Goal: Information Seeking & Learning: Understand process/instructions

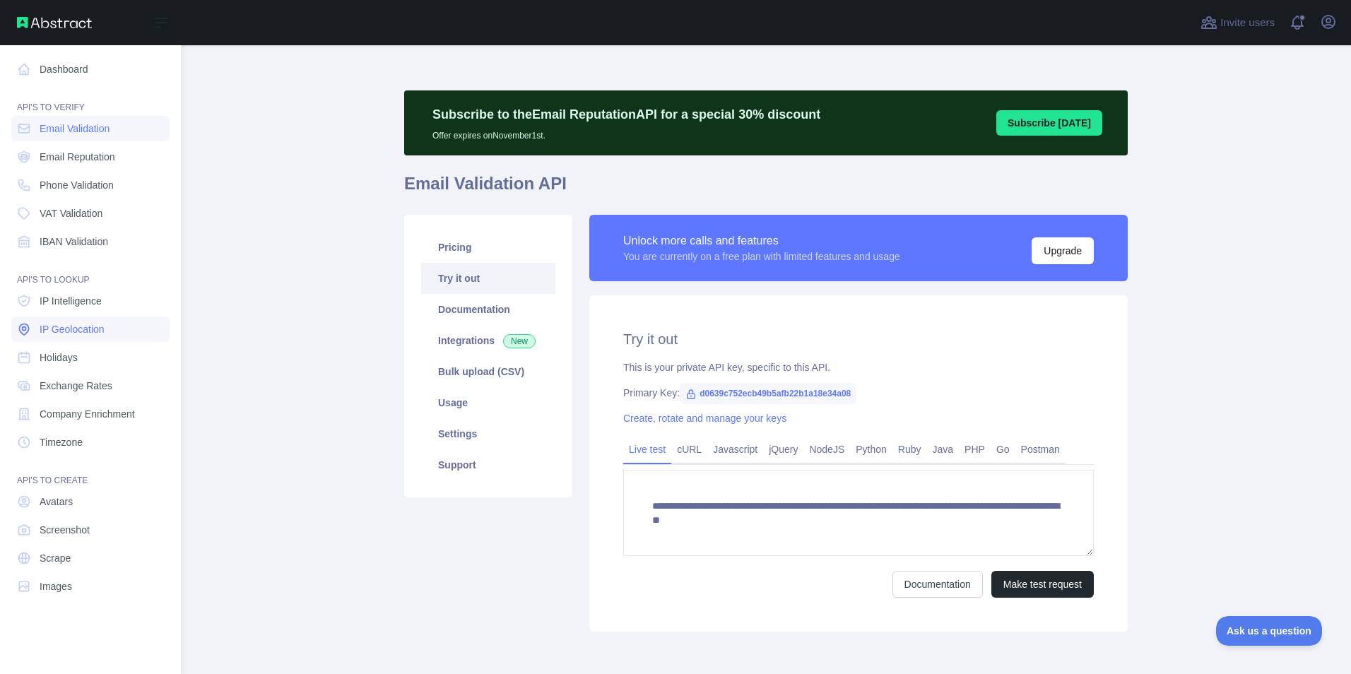
click at [53, 333] on span "IP Geolocation" at bounding box center [72, 329] width 65 height 14
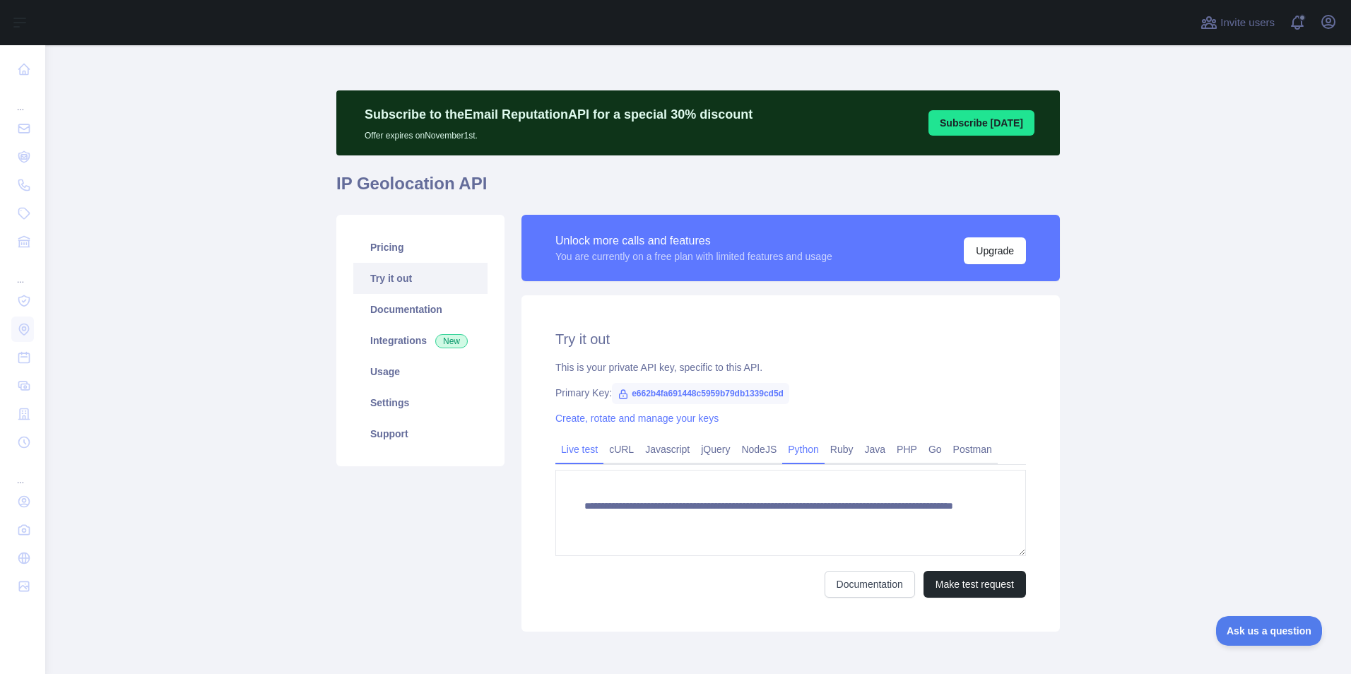
click at [791, 460] on link "Python" at bounding box center [803, 449] width 42 height 23
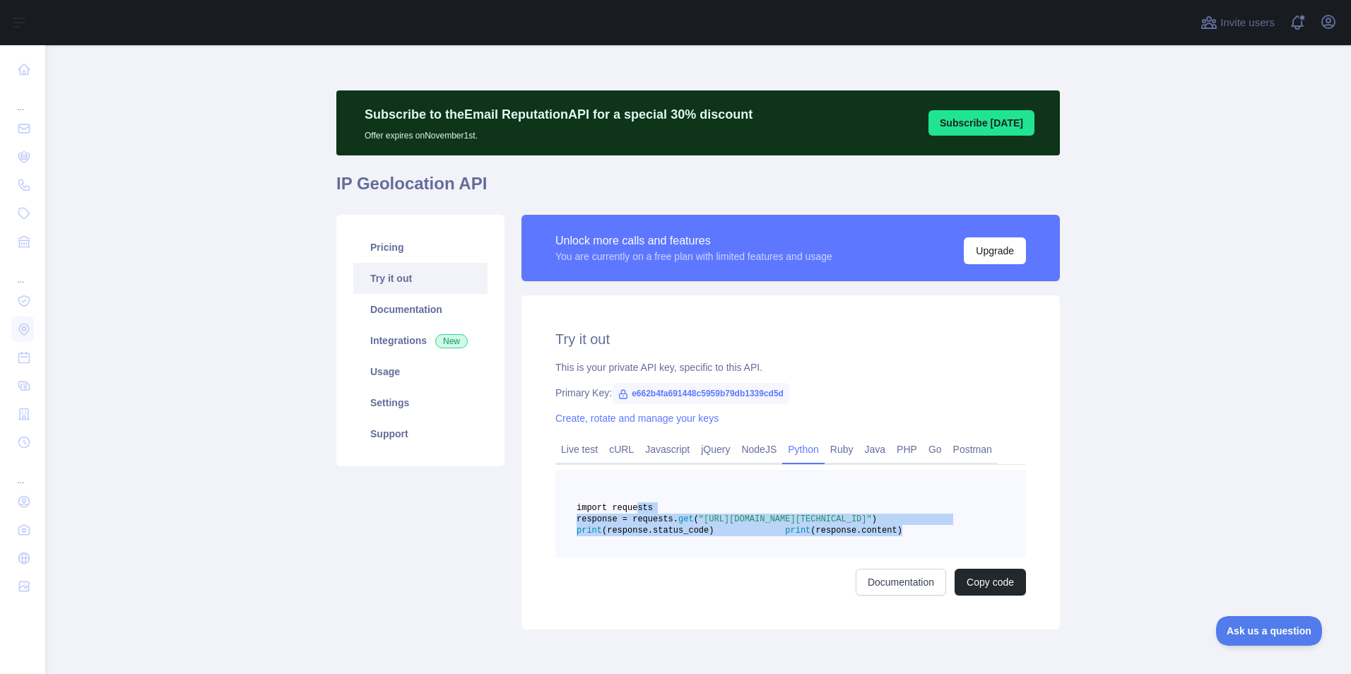
drag, startPoint x: 749, startPoint y: 578, endPoint x: 626, endPoint y: 511, distance: 140.1
click at [626, 511] on pre "import requests response = requests. get ( "[URL][DOMAIN_NAME][TECHNICAL_ID]" )…" at bounding box center [791, 514] width 471 height 88
copy code "import requests response = requests. get ( "[URL][DOMAIN_NAME][TECHNICAL_ID]" )…"
click at [399, 346] on link "Integrations New" at bounding box center [420, 340] width 134 height 31
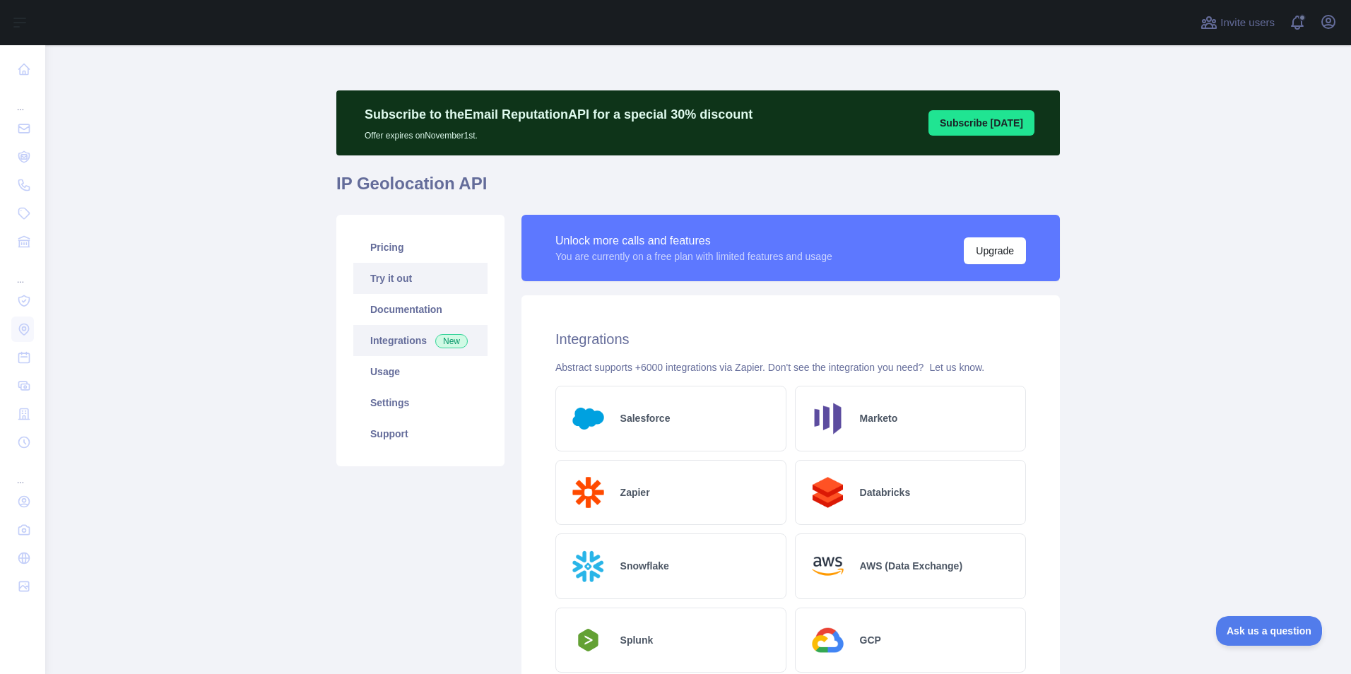
click at [399, 281] on link "Try it out" at bounding box center [420, 278] width 134 height 31
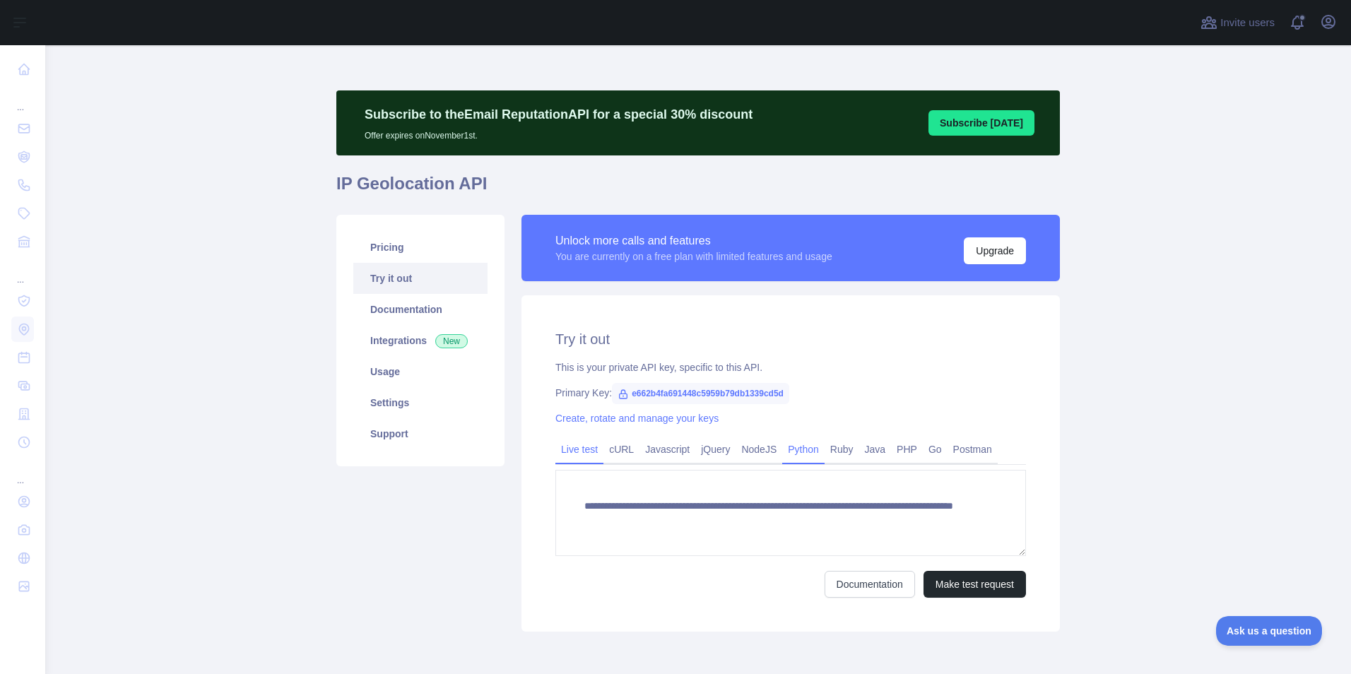
click at [809, 450] on link "Python" at bounding box center [803, 449] width 42 height 23
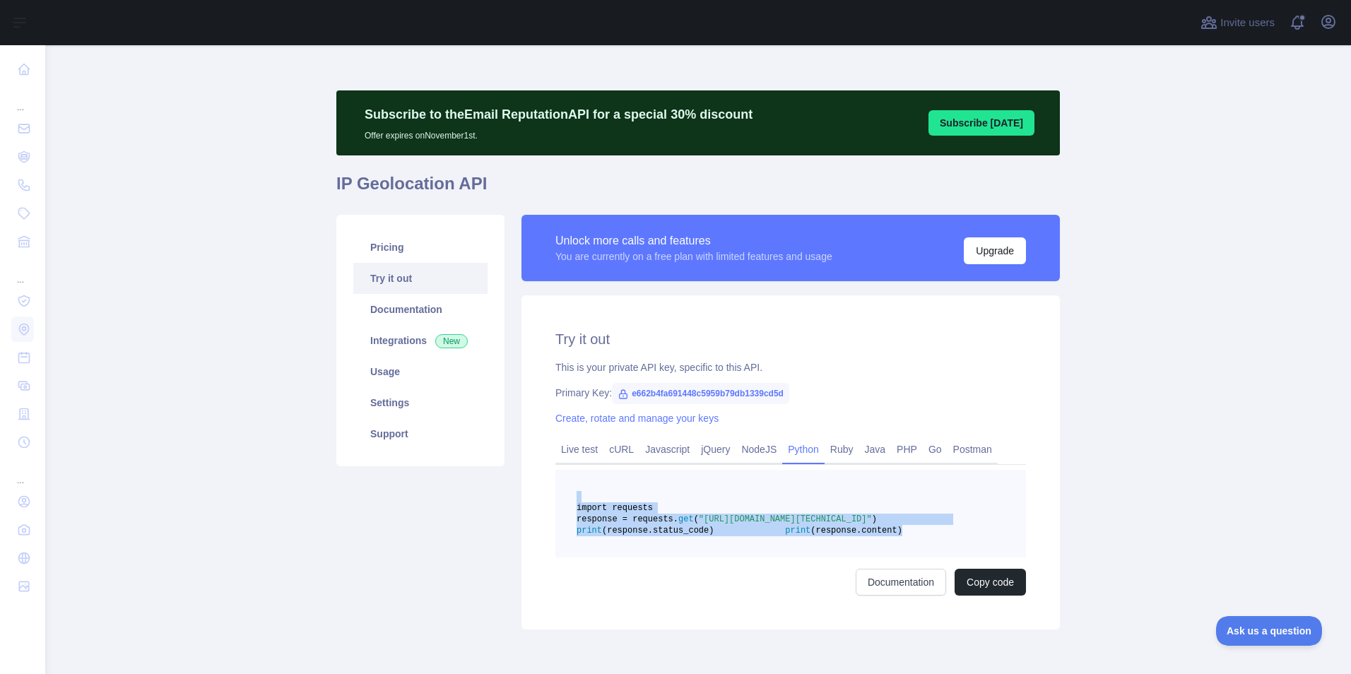
drag, startPoint x: 762, startPoint y: 572, endPoint x: 642, endPoint y: 498, distance: 141.2
click at [642, 498] on pre "import requests response = requests. get ( "[URL][DOMAIN_NAME][TECHNICAL_ID]" )…" at bounding box center [791, 514] width 471 height 88
copy code "import requests response = requests. get ( "[URL][DOMAIN_NAME][TECHNICAL_ID]" )…"
click at [582, 450] on link "Live test" at bounding box center [580, 449] width 48 height 23
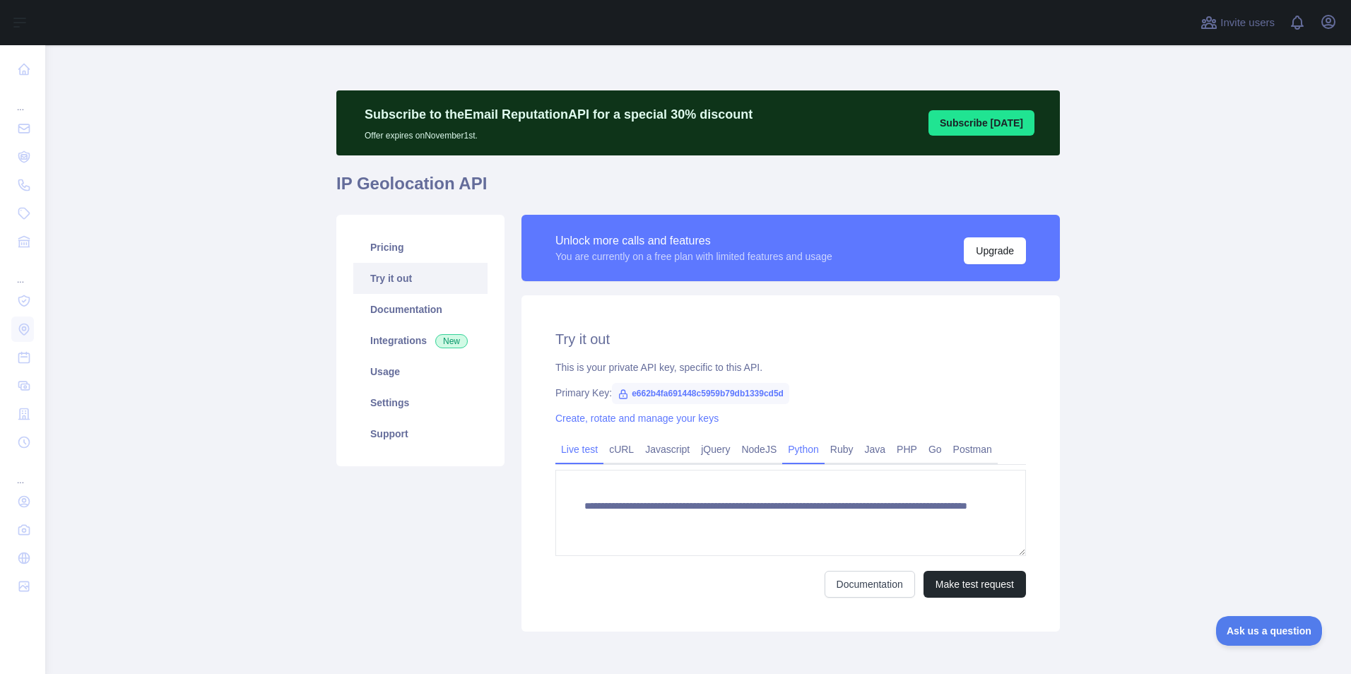
click at [793, 385] on div "**********" at bounding box center [791, 463] width 539 height 336
click at [794, 450] on link "Python" at bounding box center [803, 449] width 42 height 23
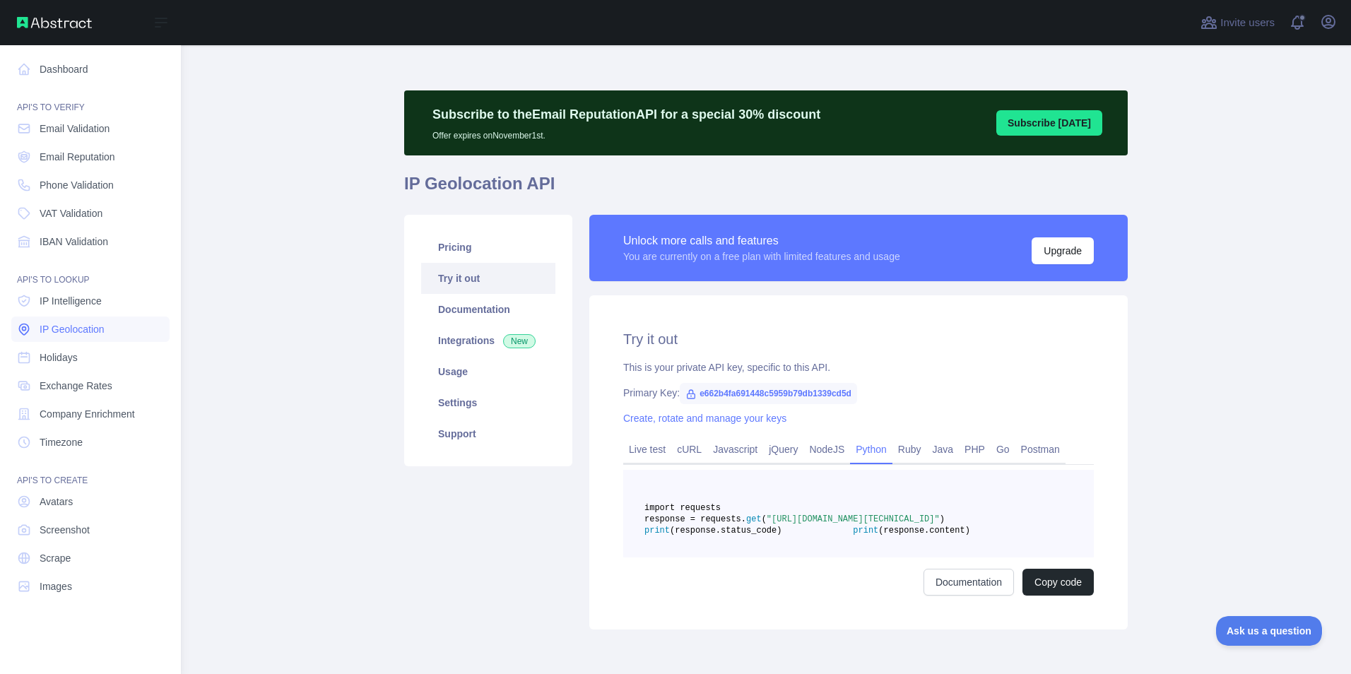
click at [57, 334] on span "IP Geolocation" at bounding box center [72, 329] width 65 height 14
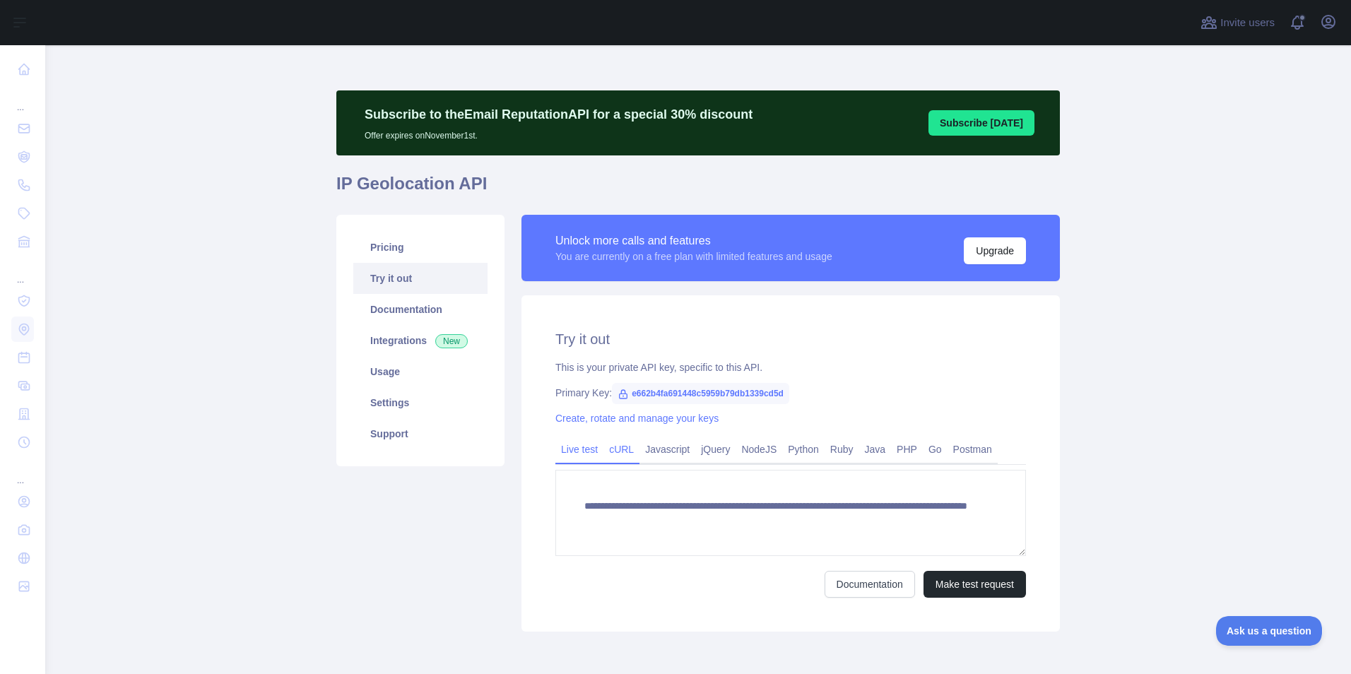
click at [616, 447] on link "cURL" at bounding box center [622, 449] width 36 height 23
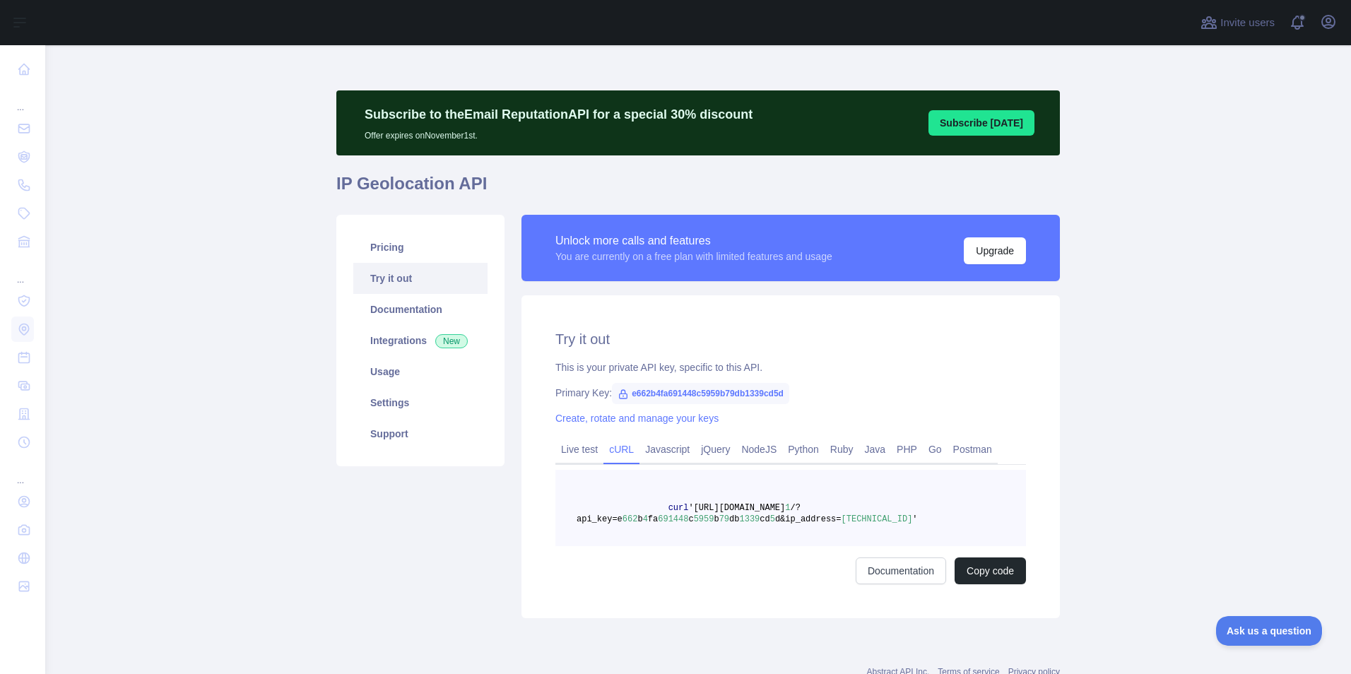
scroll to position [49, 0]
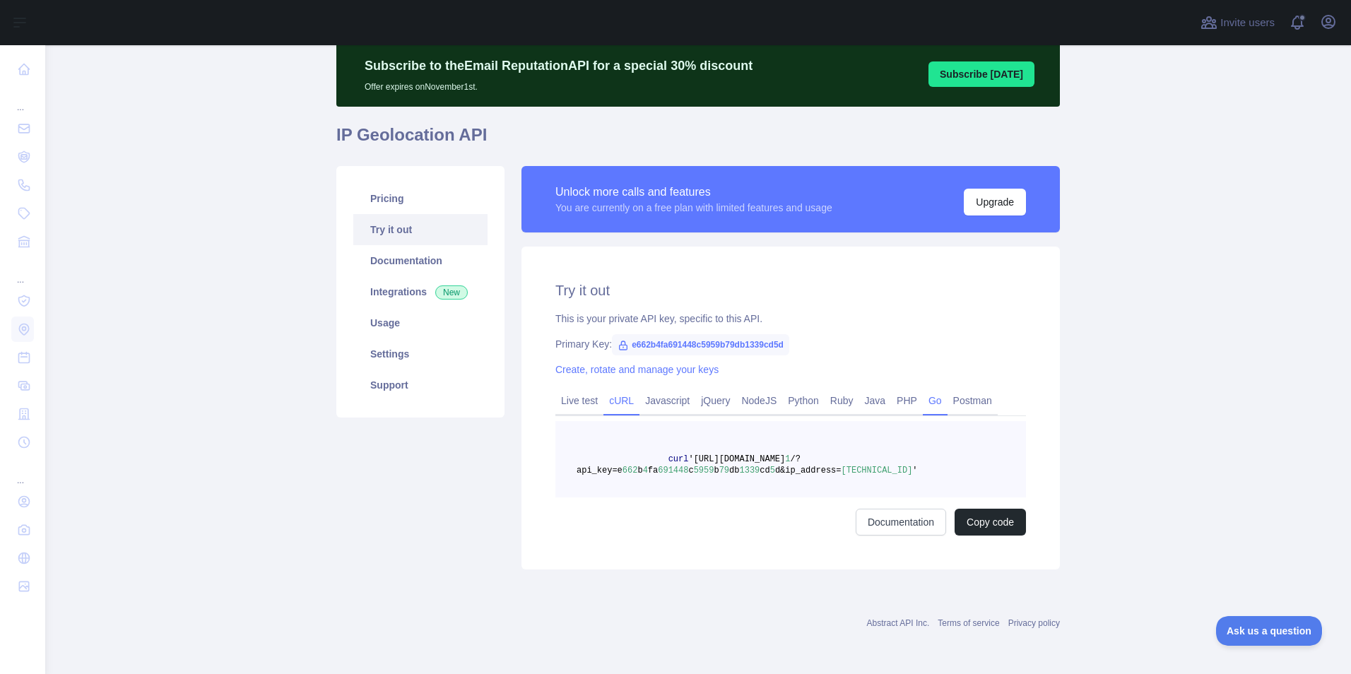
click at [924, 407] on link "Go" at bounding box center [935, 400] width 25 height 23
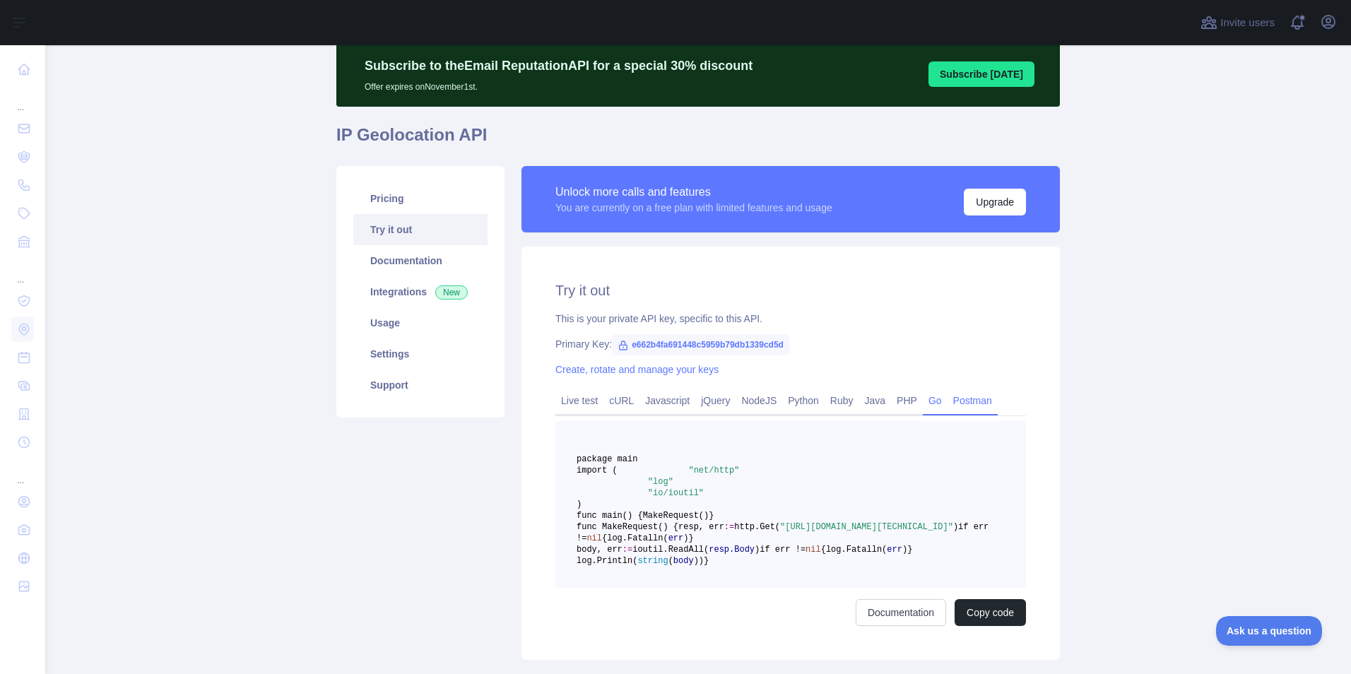
click at [948, 409] on link "Postman" at bounding box center [973, 400] width 50 height 23
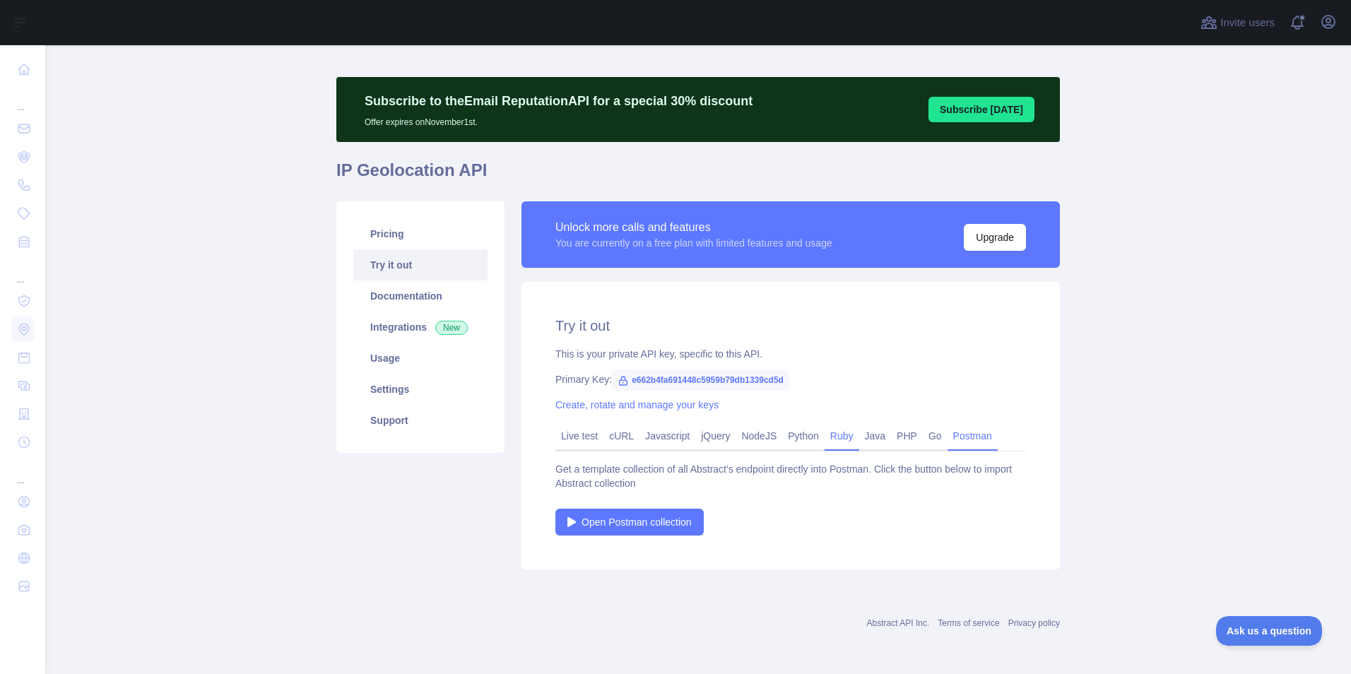
click at [830, 438] on link "Ruby" at bounding box center [842, 436] width 35 height 23
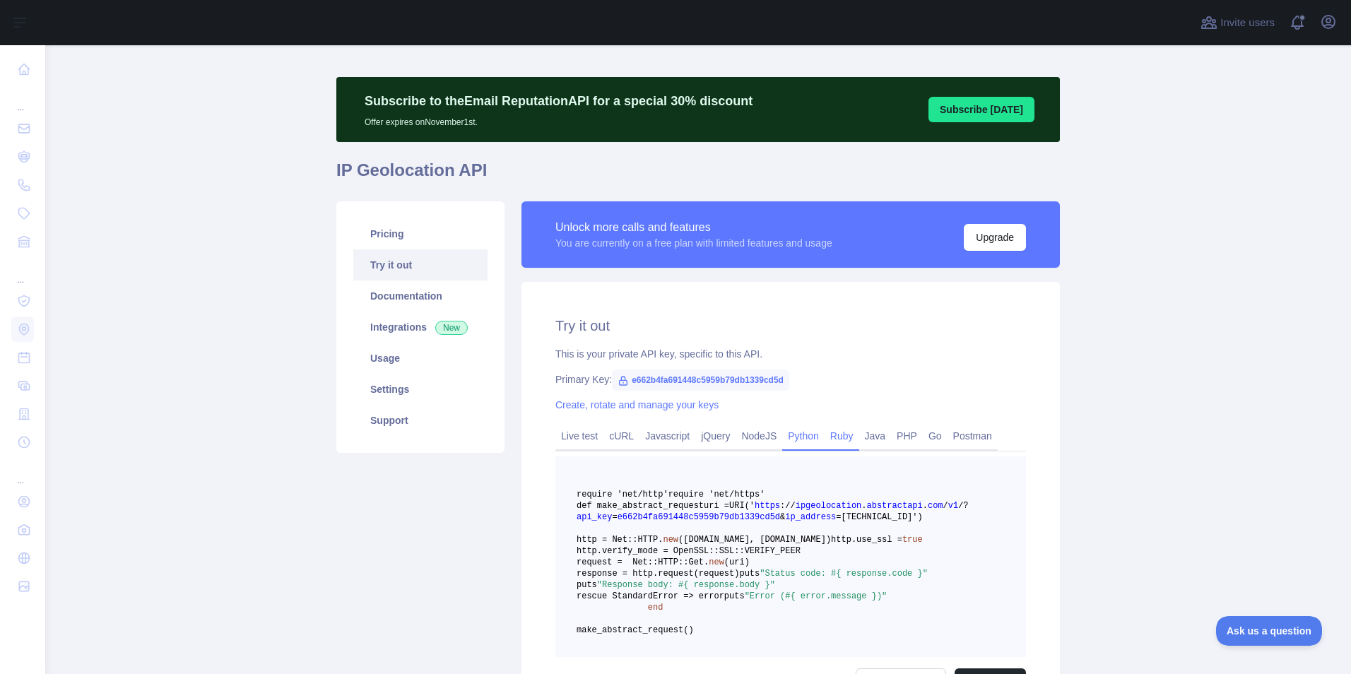
click at [800, 438] on link "Python" at bounding box center [803, 436] width 42 height 23
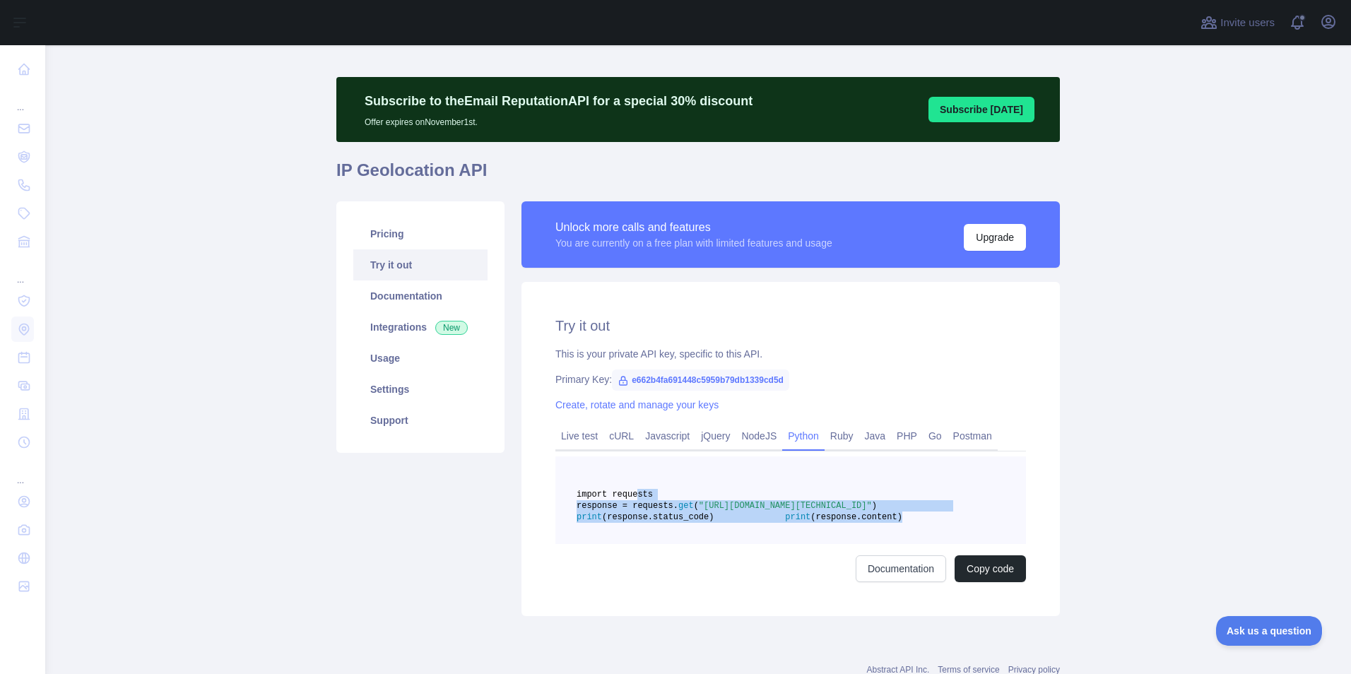
drag, startPoint x: 757, startPoint y: 550, endPoint x: 629, endPoint y: 493, distance: 139.9
click at [629, 493] on pre "import requests response = requests. get ( "https://ipgeolocation.abstractapi.c…" at bounding box center [791, 501] width 471 height 88
copy code "import requests response = requests. get ( "https://ipgeolocation.abstractapi.c…"
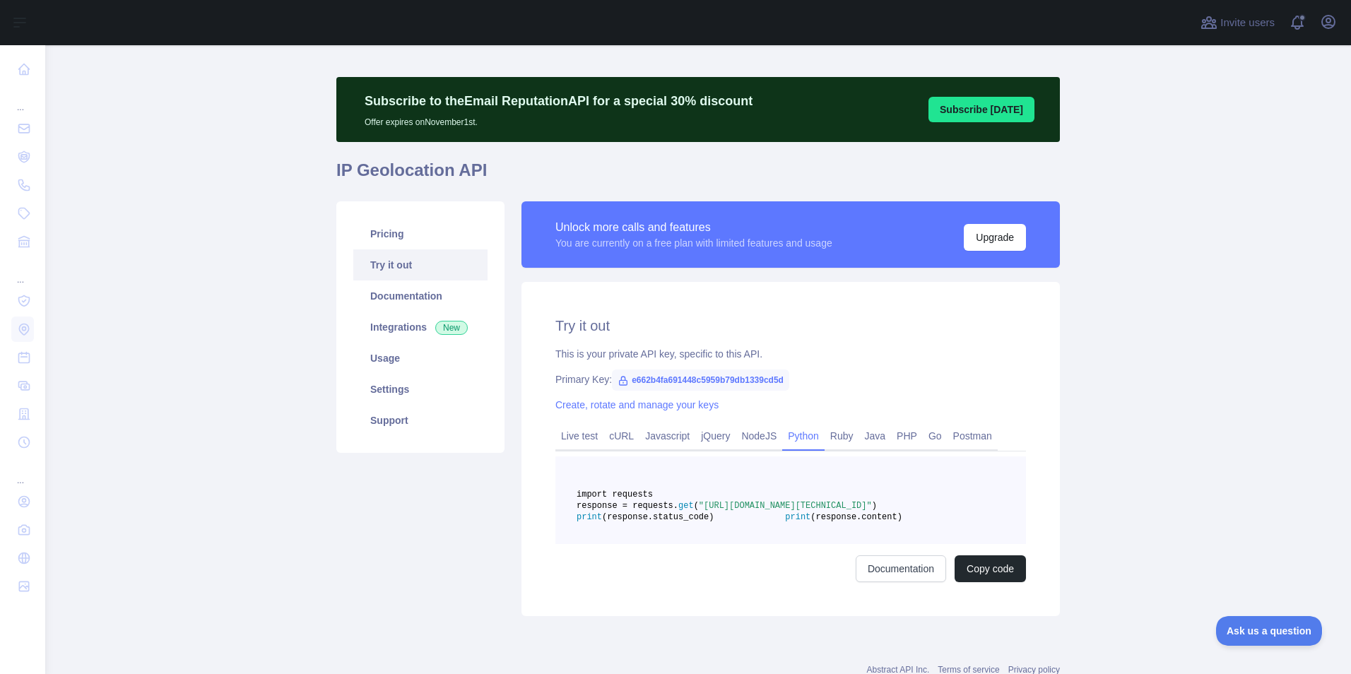
click at [712, 483] on pre "import requests response = requests. get ( "https://ipgeolocation.abstractapi.c…" at bounding box center [791, 501] width 471 height 88
click at [988, 582] on button "Copy code" at bounding box center [990, 569] width 71 height 27
